Goal: Book appointment/travel/reservation

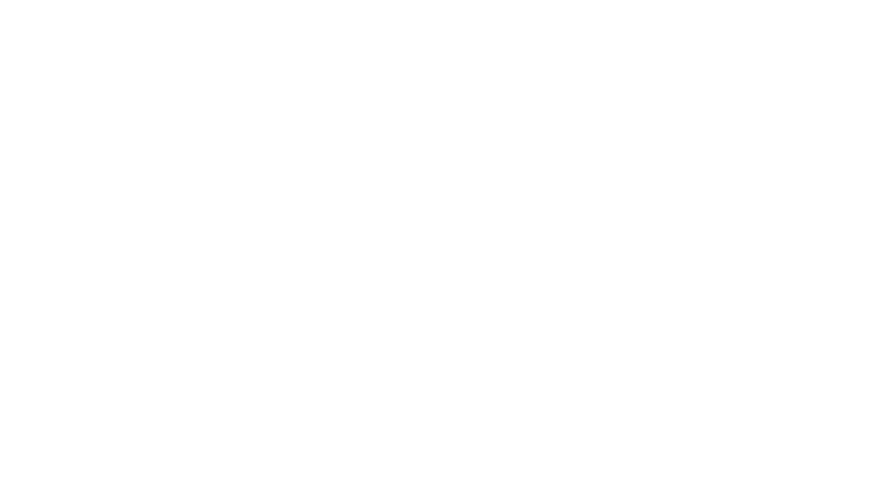
select select "**"
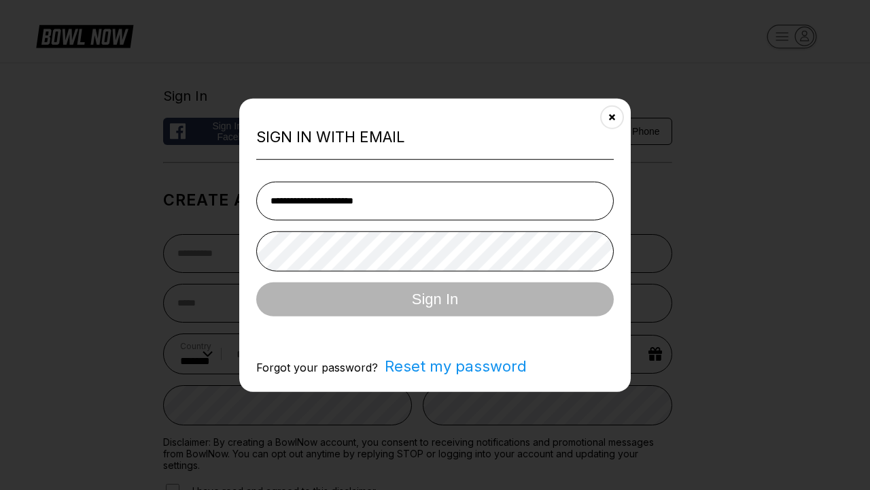
type input "**********"
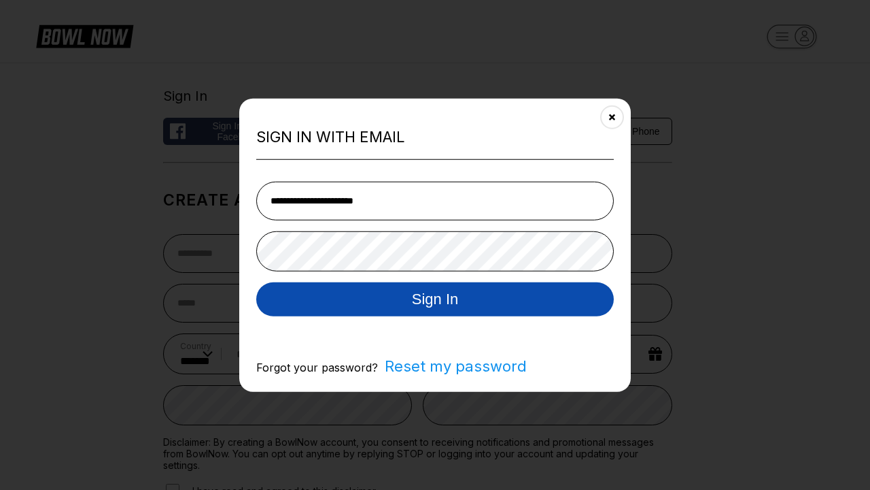
click at [435, 300] on button "Sign In" at bounding box center [435, 299] width 358 height 34
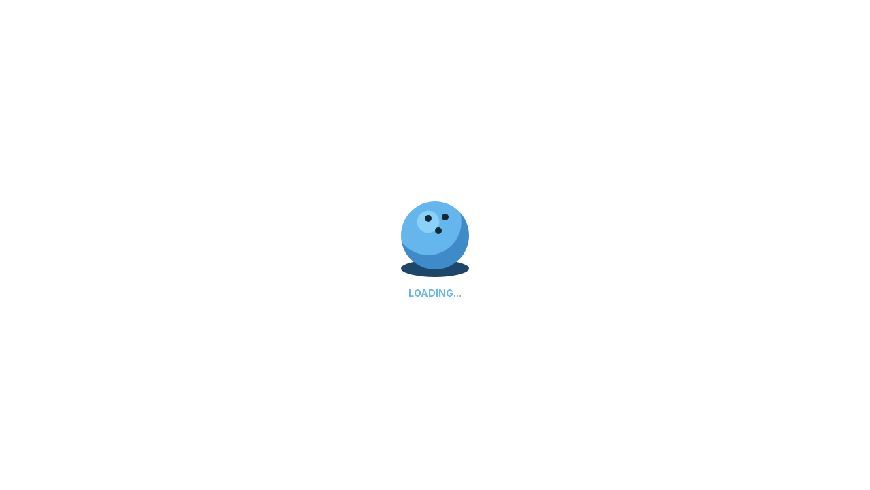
scroll to position [459, 0]
